Goal: Task Accomplishment & Management: Manage account settings

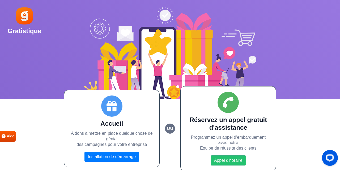
scroll to position [2, 0]
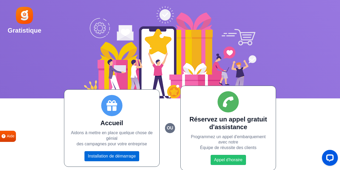
click at [107, 158] on link "Installation de démarrage" at bounding box center [111, 156] width 55 height 10
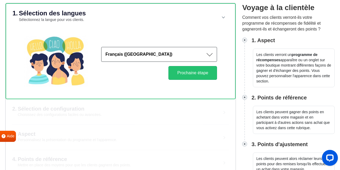
scroll to position [57, 0]
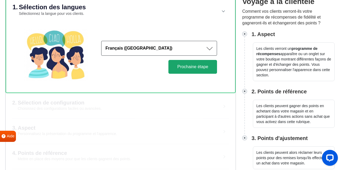
click at [186, 72] on button "Prochaine étape" at bounding box center [192, 67] width 49 height 14
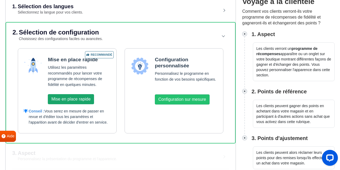
click at [78, 97] on button "Mise en place rapide" at bounding box center [71, 99] width 46 height 10
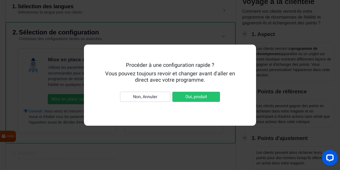
click at [192, 127] on div "Procéder à une configuration rapide ? Vous pouvez toujours revoir et changer av…" at bounding box center [170, 85] width 340 height 170
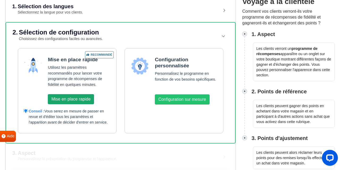
click at [83, 98] on button "Mise en place rapide" at bounding box center [71, 99] width 46 height 10
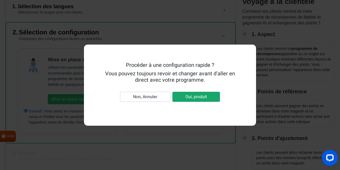
click at [199, 97] on button "Oui, produit" at bounding box center [196, 97] width 48 height 10
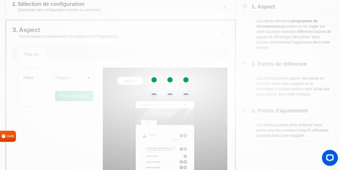
scroll to position [112, 0]
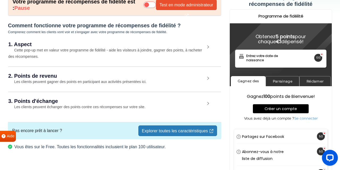
scroll to position [49, 0]
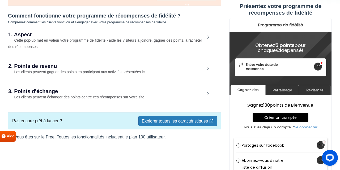
click at [62, 70] on small "Les clients peuvent gagner des points en participant aux activités présentées i…" at bounding box center [77, 72] width 138 height 4
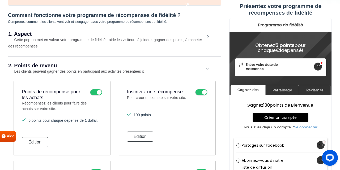
scroll to position [104, 0]
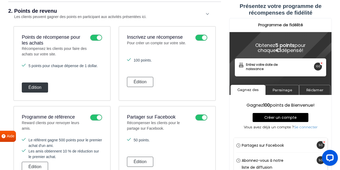
click at [29, 90] on button "Édition" at bounding box center [35, 88] width 26 height 10
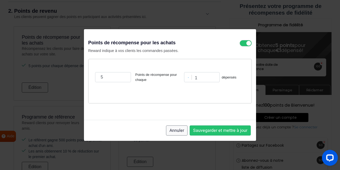
click at [180, 130] on button "Annuler" at bounding box center [176, 131] width 21 height 10
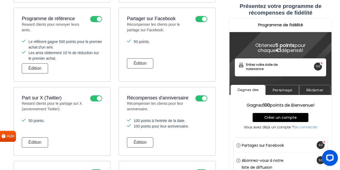
scroll to position [215, 0]
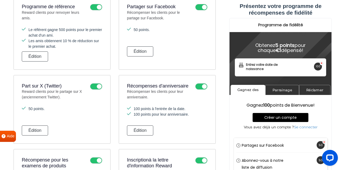
click at [94, 86] on icon at bounding box center [96, 86] width 12 height 6
click at [0, 0] on input "checkbox" at bounding box center [0, 0] width 0 height 0
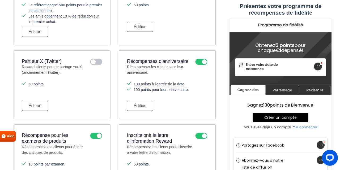
scroll to position [251, 0]
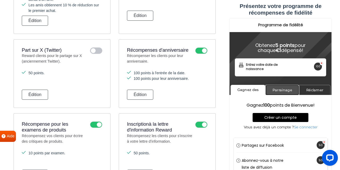
click at [275, 89] on link "Parrainage" at bounding box center [282, 90] width 34 height 10
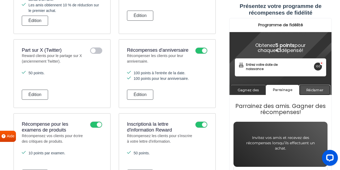
click at [312, 89] on link "Réclamer" at bounding box center [314, 90] width 31 height 10
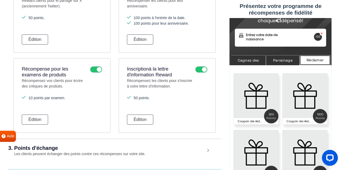
scroll to position [361, 0]
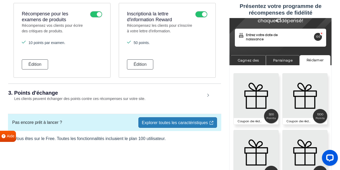
click at [201, 119] on link "Explorer toutes les caractéristiques" at bounding box center [177, 122] width 79 height 11
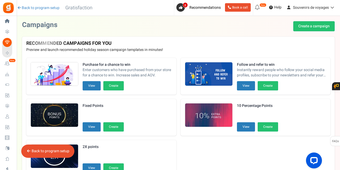
scroll to position [115, 0]
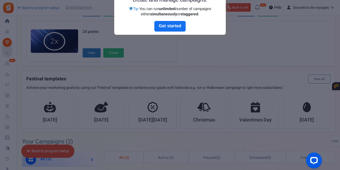
click at [229, 54] on div at bounding box center [170, 85] width 340 height 170
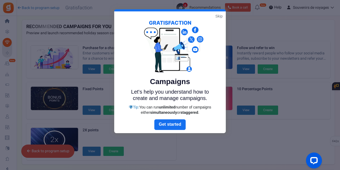
scroll to position [0, 0]
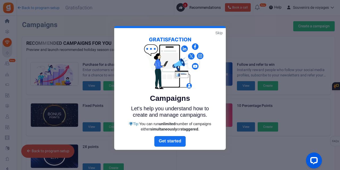
click at [219, 34] on link "Skip" at bounding box center [218, 32] width 7 height 5
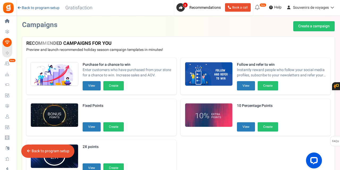
click at [29, 9] on link "Back to program setup" at bounding box center [38, 7] width 42 height 5
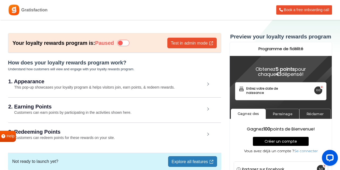
click at [128, 43] on icon at bounding box center [123, 43] width 12 height 6
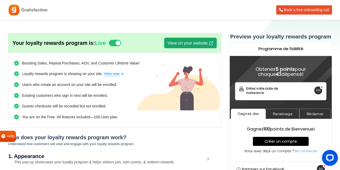
click at [183, 45] on link "View on your website" at bounding box center [190, 43] width 53 height 11
click at [199, 42] on link "View on your website" at bounding box center [190, 43] width 53 height 11
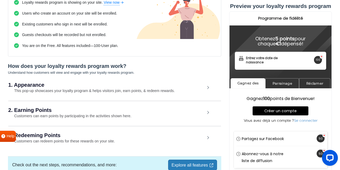
scroll to position [83, 0]
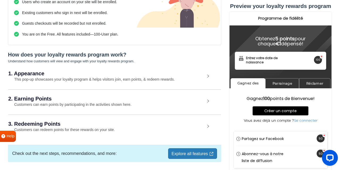
click at [205, 76] on div "1. Appearance This pop-up showcases your loyalty program & helps visitors join,…" at bounding box center [114, 76] width 213 height 24
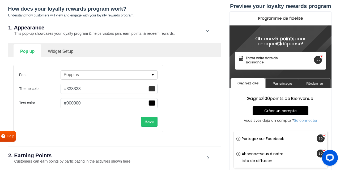
scroll to position [138, 0]
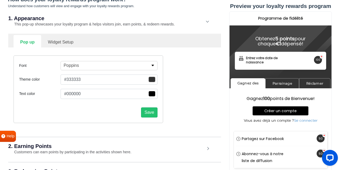
click at [69, 41] on link "Widget Setup" at bounding box center [60, 41] width 39 height 13
select select "right"
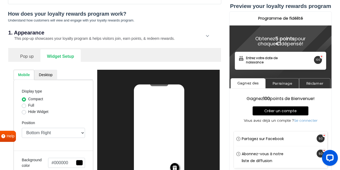
scroll to position [110, 0]
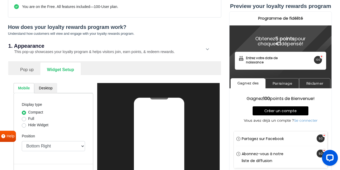
click at [50, 89] on link "Desktop" at bounding box center [45, 88] width 23 height 10
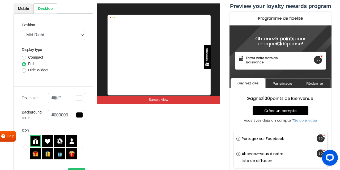
scroll to position [166, 0]
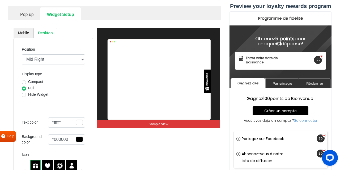
click at [30, 14] on link "Pop up" at bounding box center [27, 13] width 27 height 13
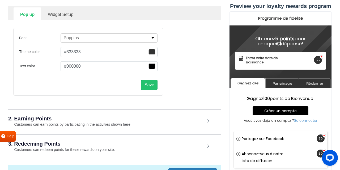
scroll to position [193, 0]
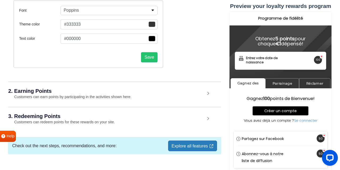
click at [56, 91] on h2 "2. Earning Points" at bounding box center [106, 90] width 197 height 5
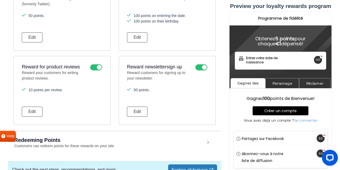
scroll to position [498, 0]
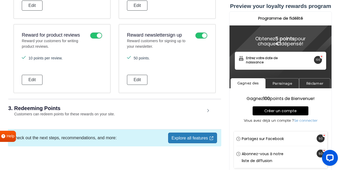
click at [56, 107] on h2 "3. Redeeming Points" at bounding box center [106, 108] width 197 height 5
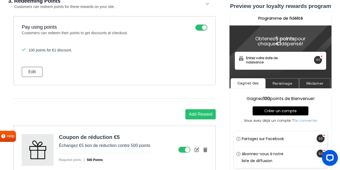
scroll to position [663, 0]
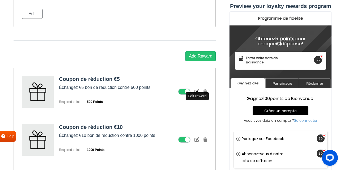
click at [198, 89] on icon at bounding box center [196, 91] width 5 height 5
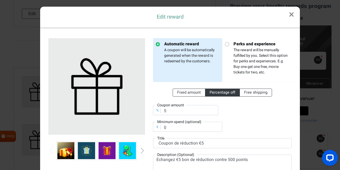
scroll to position [0, 0]
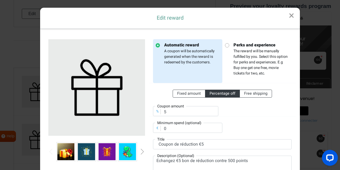
click at [291, 17] on link "×" at bounding box center [291, 16] width 17 height 16
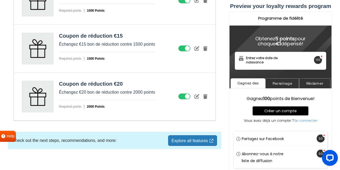
scroll to position [804, 0]
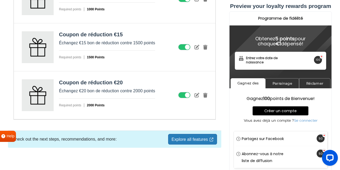
click at [180, 134] on link "Explore all features" at bounding box center [192, 139] width 49 height 11
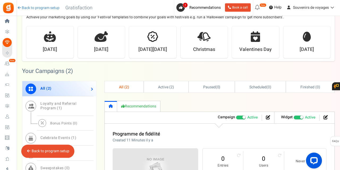
scroll to position [165, 0]
